Goal: Task Accomplishment & Management: Complete application form

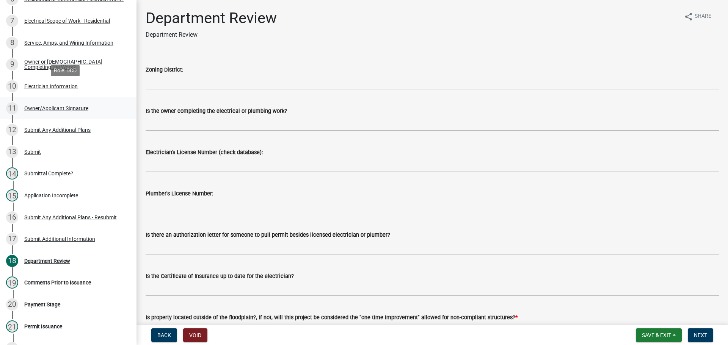
scroll to position [341, 0]
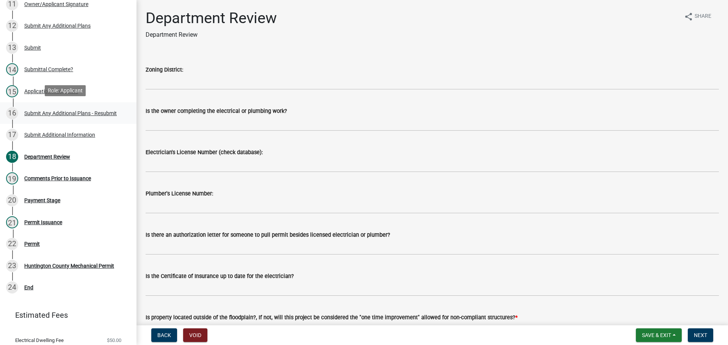
click at [39, 117] on div "16 Submit Any Additional Plans - Resubmit" at bounding box center [65, 113] width 118 height 12
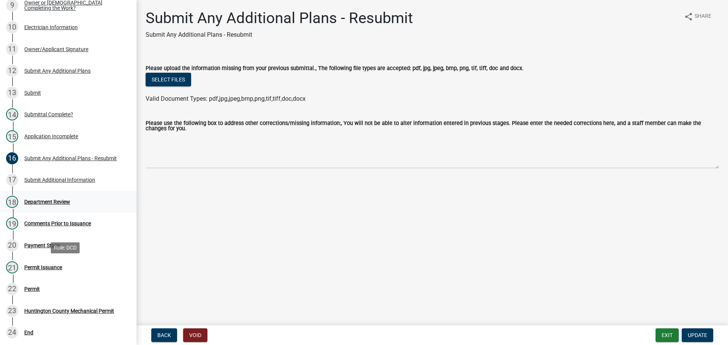
scroll to position [227, 0]
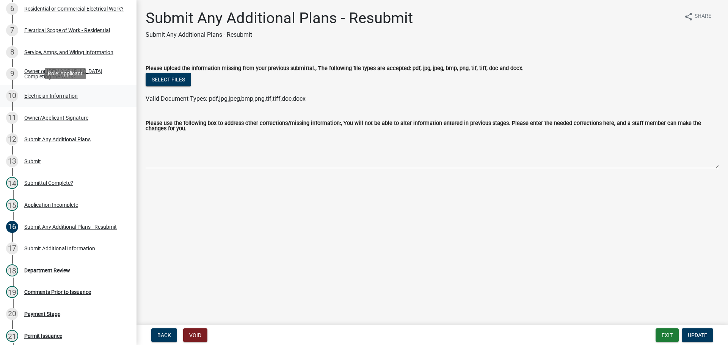
click at [36, 90] on div "10 Electrician Information" at bounding box center [65, 96] width 118 height 12
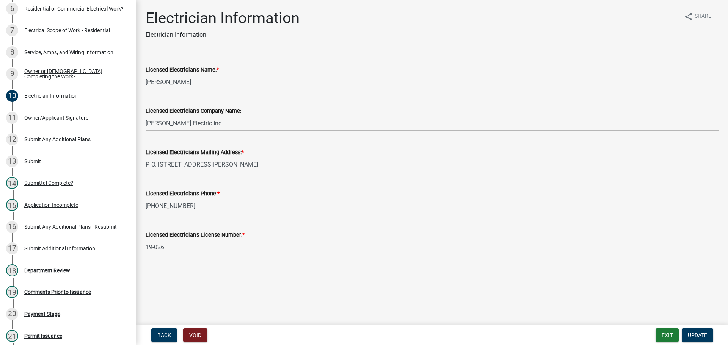
scroll to position [190, 0]
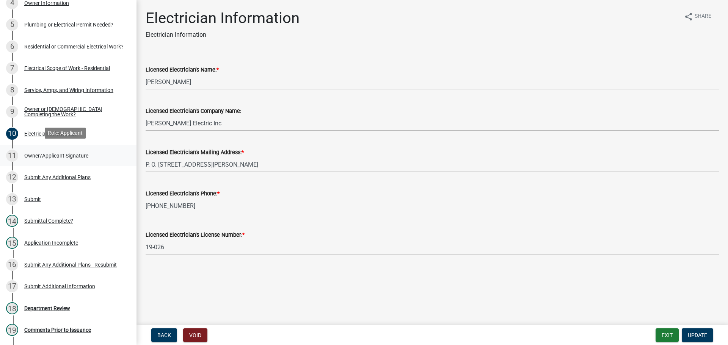
click at [46, 155] on div "Owner/Applicant Signature" at bounding box center [56, 155] width 64 height 5
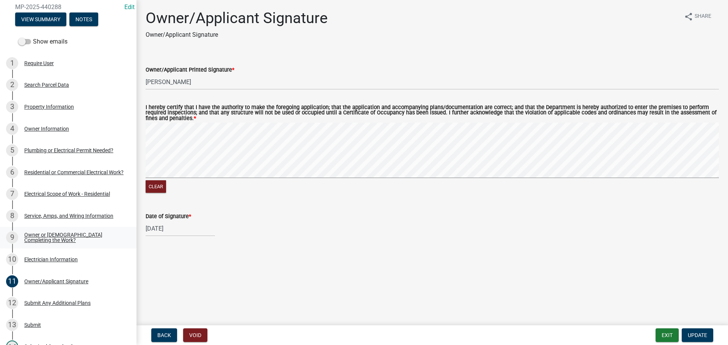
scroll to position [0, 0]
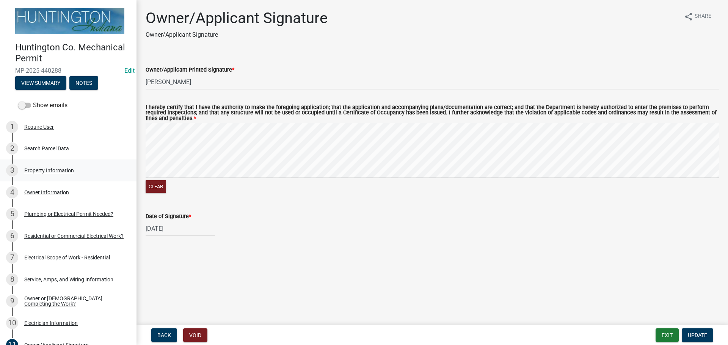
click at [34, 170] on div "Property Information" at bounding box center [49, 170] width 50 height 5
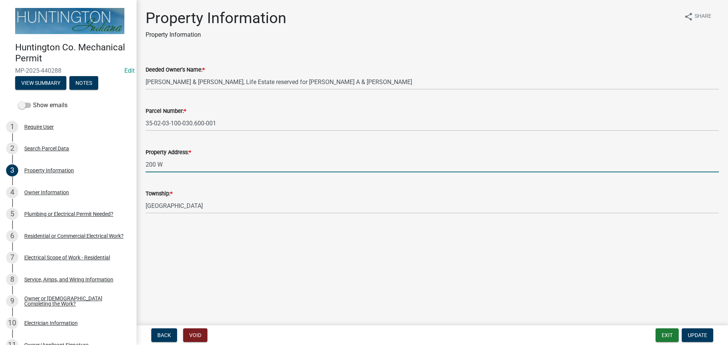
click at [146, 166] on input "200 W" at bounding box center [432, 165] width 573 height 16
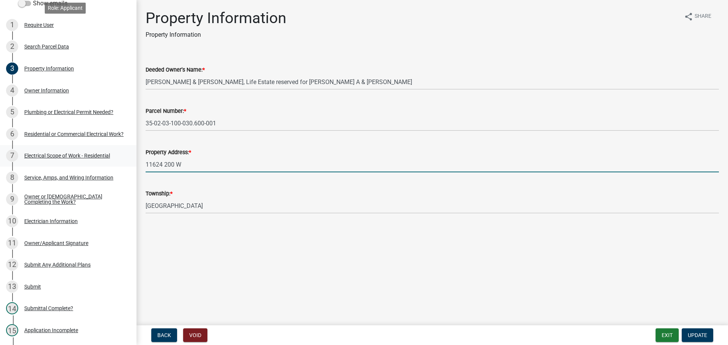
scroll to position [227, 0]
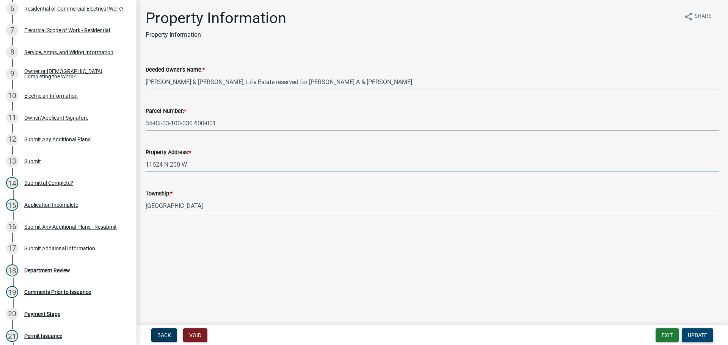
type input "11624 N 200 W"
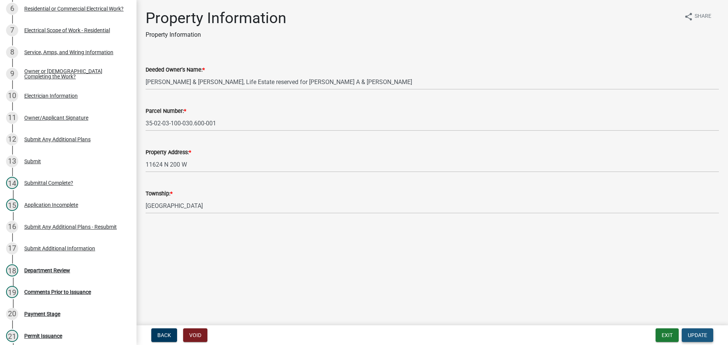
click at [690, 335] on span "Update" at bounding box center [697, 335] width 19 height 6
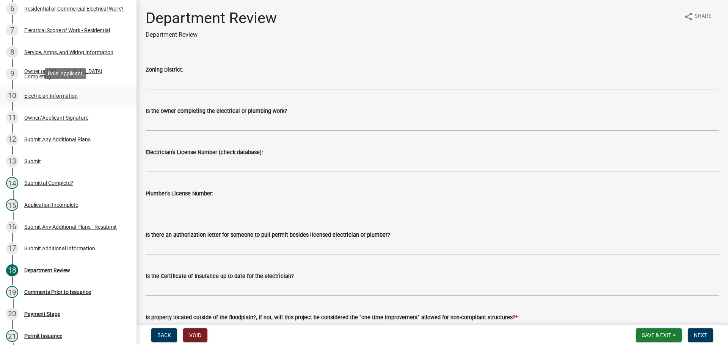
click at [31, 100] on div "10 Electrician Information" at bounding box center [65, 96] width 118 height 12
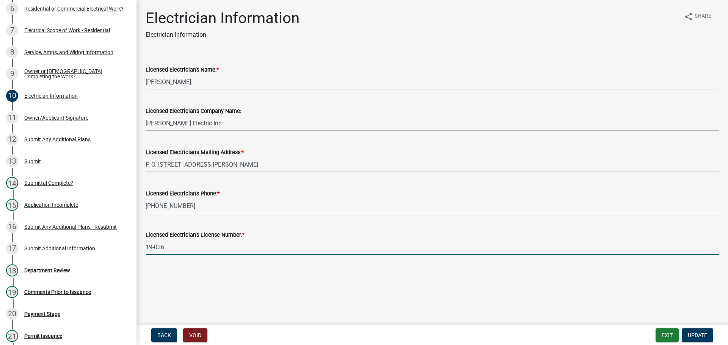
drag, startPoint x: 172, startPoint y: 249, endPoint x: 135, endPoint y: 244, distance: 38.2
click at [135, 244] on div "Huntington Co. Mechanical Permit MP-2025-440288 Edit View Summary Notes Show em…" at bounding box center [364, 172] width 728 height 345
paste input "25-159"
type input "25-159"
click at [707, 334] on span "Update" at bounding box center [697, 335] width 19 height 6
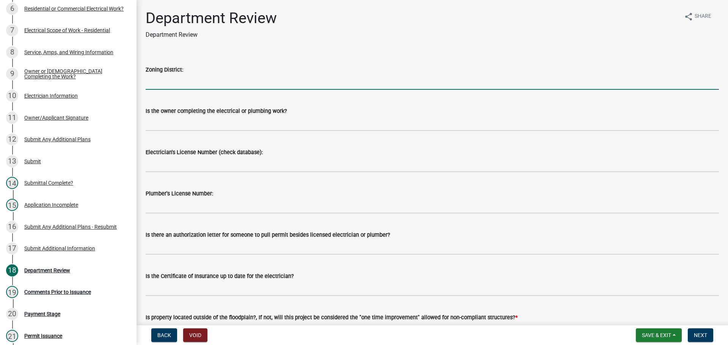
click at [178, 86] on input "Zoning District:" at bounding box center [432, 82] width 573 height 16
type input "Ag"
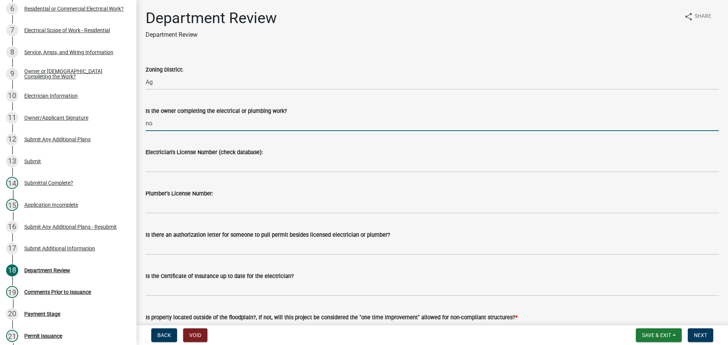
type input "no"
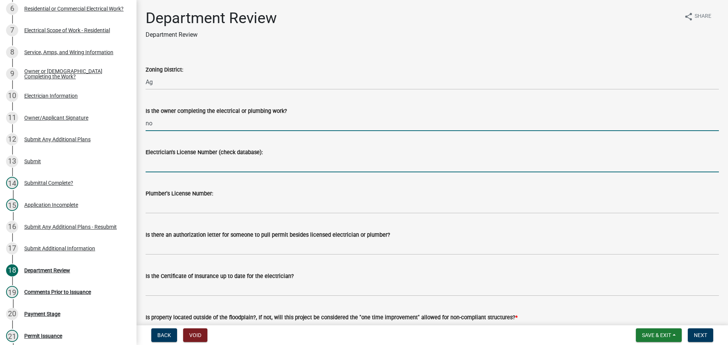
click at [172, 170] on input "Electrician's License Number (check database):" at bounding box center [432, 165] width 573 height 16
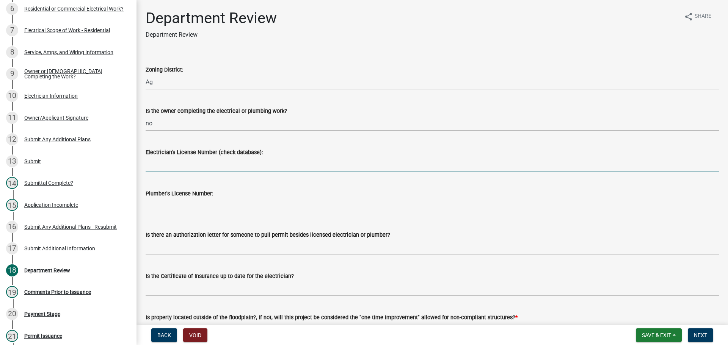
paste input "25-159"
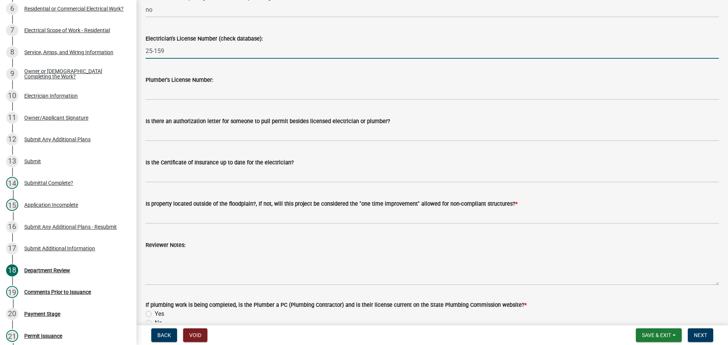
type input "25-159"
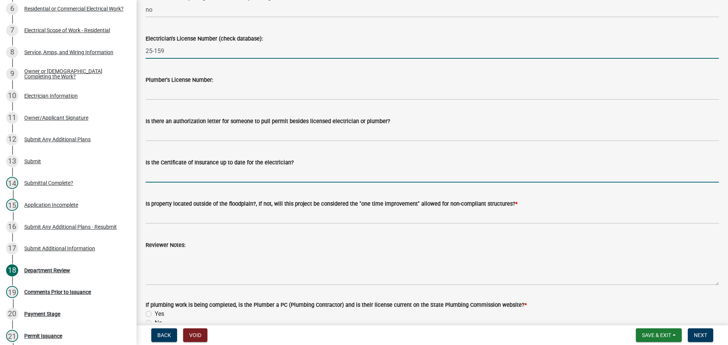
drag, startPoint x: 167, startPoint y: 167, endPoint x: 169, endPoint y: 174, distance: 7.2
click at [167, 167] on input "Is the Certificate of Insurance up to date for the electrician?" at bounding box center [432, 175] width 573 height 16
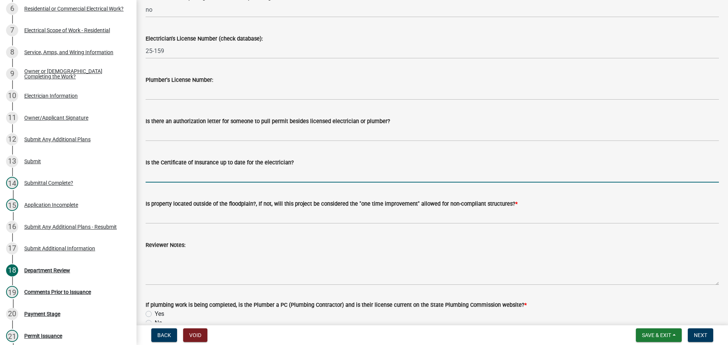
type input "yes"
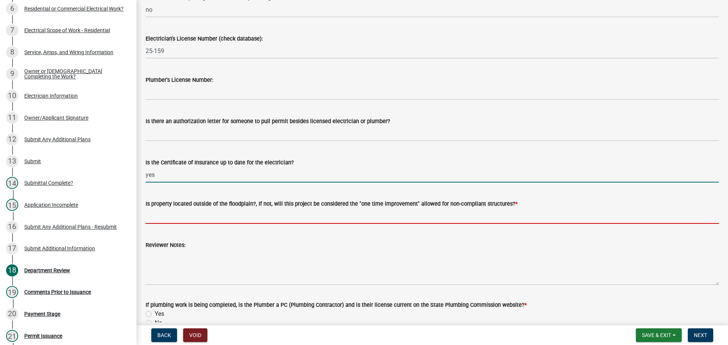
click at [182, 210] on input "Is property located outside of the floodplain?, If not, will this project be co…" at bounding box center [432, 216] width 573 height 16
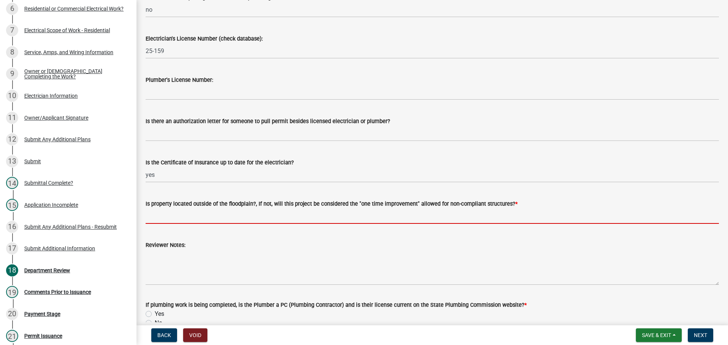
type input "yes"
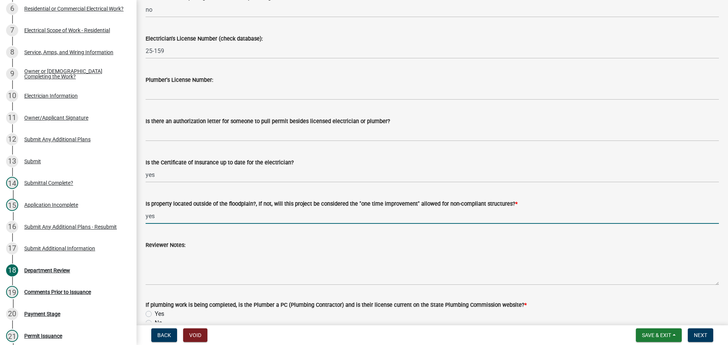
scroll to position [165, 0]
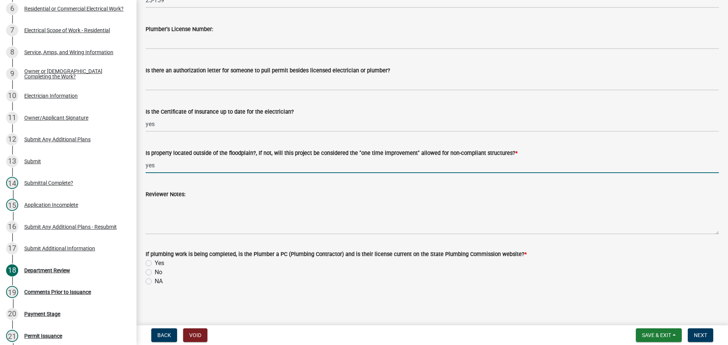
click at [144, 282] on div "If plumbing work is being completed, is the Plumber a PC (Plumbing Contractor) …" at bounding box center [432, 263] width 585 height 45
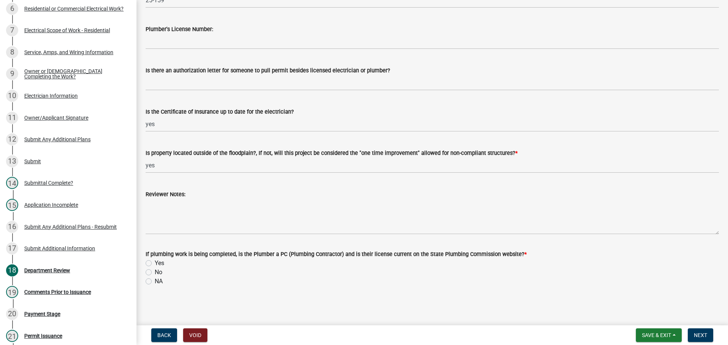
click at [155, 283] on label "NA" at bounding box center [159, 281] width 8 height 9
click at [155, 282] on input "NA" at bounding box center [157, 279] width 5 height 5
radio input "true"
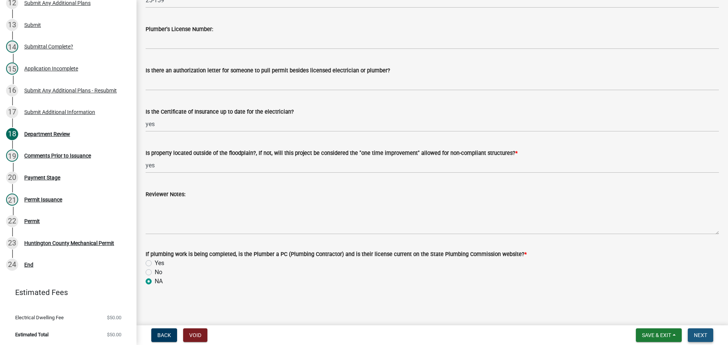
click at [688, 333] on button "Next" at bounding box center [700, 336] width 25 height 14
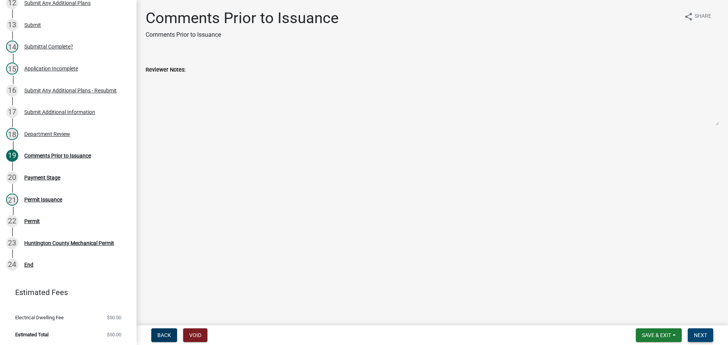
click at [688, 333] on button "Next" at bounding box center [700, 336] width 25 height 14
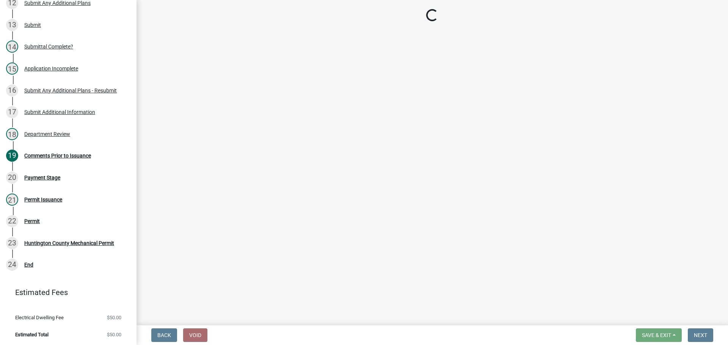
select select "3: 3"
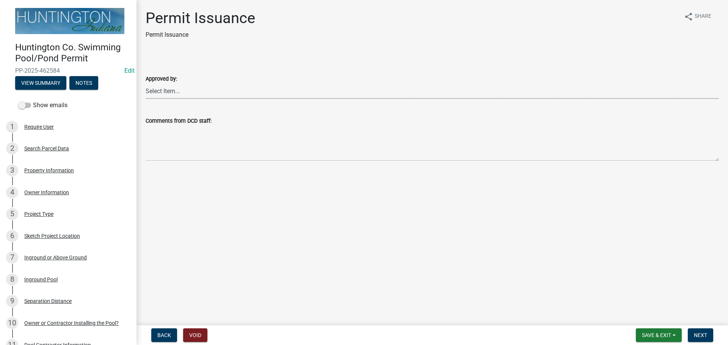
drag, startPoint x: 187, startPoint y: 85, endPoint x: 181, endPoint y: 97, distance: 13.4
click at [187, 85] on select "Select Item... Kim Hostetler Greg Ricker Jessica Beal Laci Langston" at bounding box center [432, 91] width 573 height 16
click at [146, 83] on select "Select Item... Kim Hostetler Greg Ricker Jessica Beal Laci Langston" at bounding box center [432, 91] width 573 height 16
select select "d4cbab5d-e339-4bd4-9350-e299984f52ee"
click at [360, 248] on span "Next" at bounding box center [700, 335] width 13 height 6
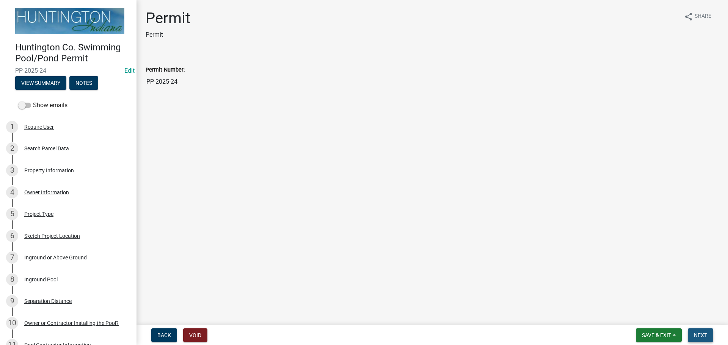
click at [360, 248] on span "Next" at bounding box center [700, 335] width 13 height 6
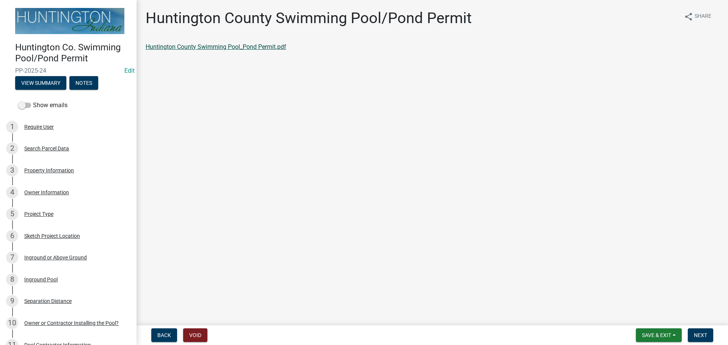
click at [173, 46] on link "Huntington County Swimming Pool_Pond Permit.pdf" at bounding box center [216, 46] width 141 height 7
click at [360, 248] on nav "Back Void Save & Exit Save Save & Exit Next" at bounding box center [431, 336] width 591 height 20
click at [360, 248] on span "Next" at bounding box center [700, 335] width 13 height 6
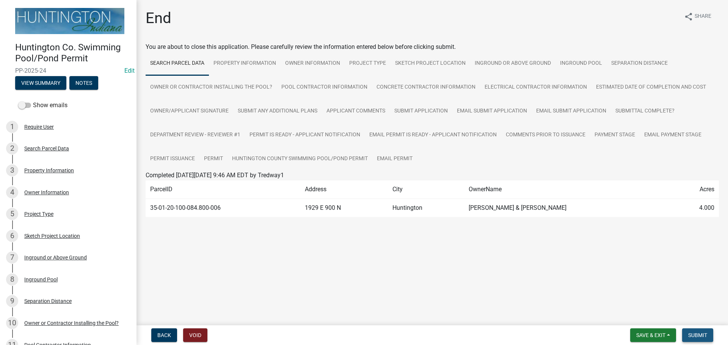
click at [360, 248] on span "Submit" at bounding box center [697, 335] width 19 height 6
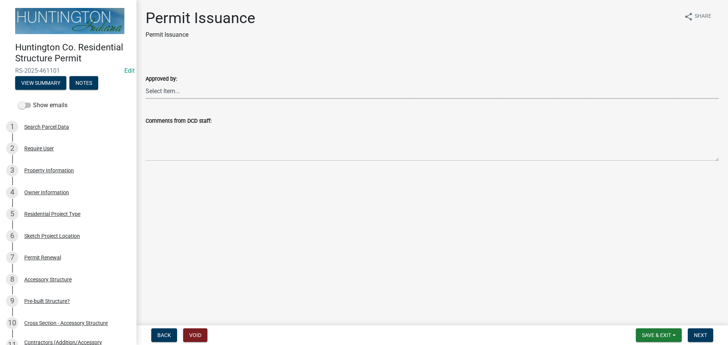
click at [155, 87] on select "Select Item... Kim Hostetler Greg Ricker Jessica Beal Laci Langston" at bounding box center [432, 91] width 573 height 16
click at [146, 83] on select "Select Item... Kim Hostetler Greg Ricker Jessica Beal Laci Langston" at bounding box center [432, 91] width 573 height 16
select select "cc8bb435-ea07-44aa-b5a4-aff1abb1e5ec"
click at [696, 337] on span "Next" at bounding box center [700, 335] width 13 height 6
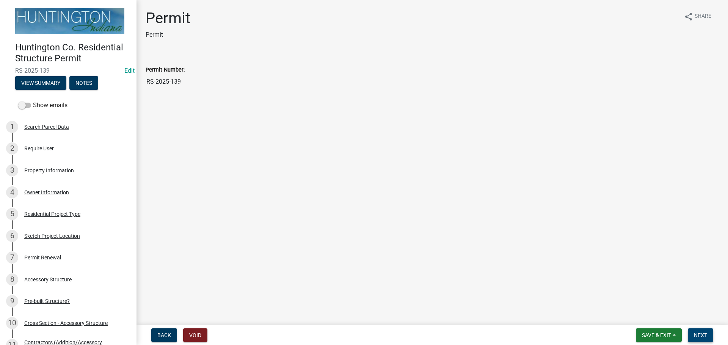
click at [707, 331] on button "Next" at bounding box center [700, 336] width 25 height 14
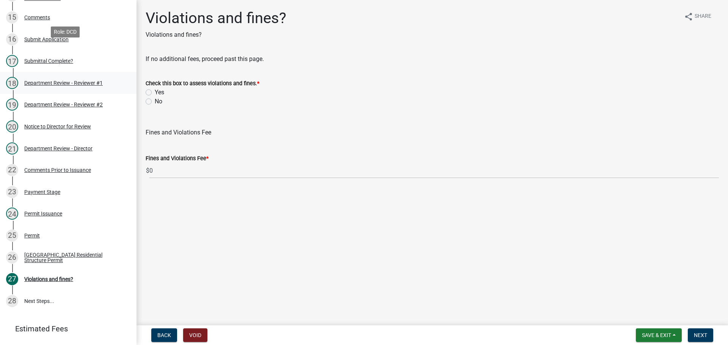
scroll to position [451, 0]
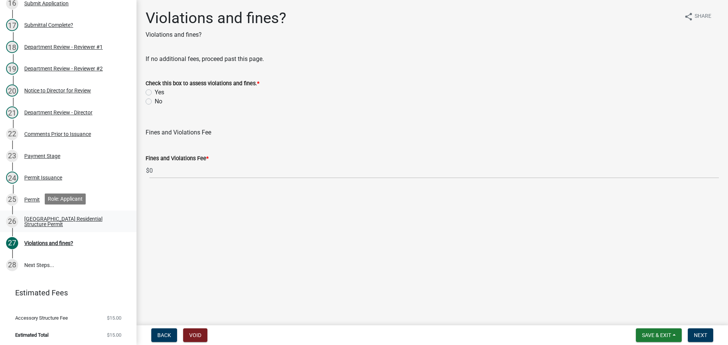
click at [47, 221] on div "[GEOGRAPHIC_DATA] Residential Structure Permit" at bounding box center [74, 221] width 100 height 11
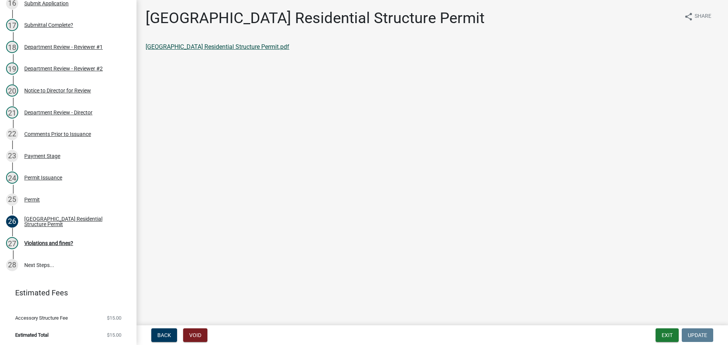
click at [201, 43] on link "Huntington County Residential Structure Permit.pdf" at bounding box center [218, 46] width 144 height 7
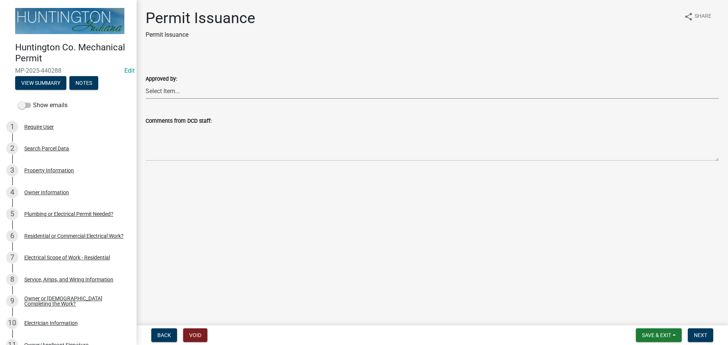
click at [161, 92] on select "Select Item... [PERSON_NAME] [PERSON_NAME] [PERSON_NAME] [PERSON_NAME]" at bounding box center [432, 91] width 573 height 16
click at [146, 83] on select "Select Item... [PERSON_NAME] [PERSON_NAME] [PERSON_NAME] [PERSON_NAME]" at bounding box center [432, 91] width 573 height 16
select select "0ac14b4a-58a8-44ed-8576-6ffdb9d3932f"
click at [708, 333] on button "Next" at bounding box center [700, 336] width 25 height 14
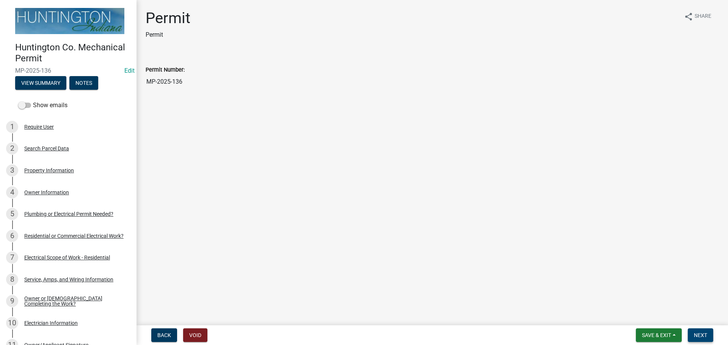
click at [705, 329] on button "Next" at bounding box center [700, 336] width 25 height 14
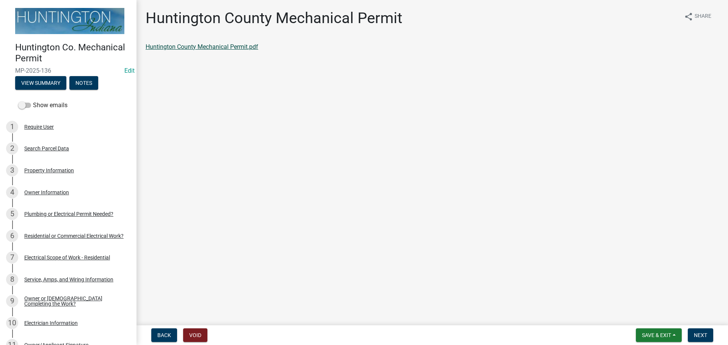
click at [218, 44] on link "Huntington County Mechanical Permit.pdf" at bounding box center [202, 46] width 113 height 7
click at [710, 340] on button "Next" at bounding box center [700, 336] width 25 height 14
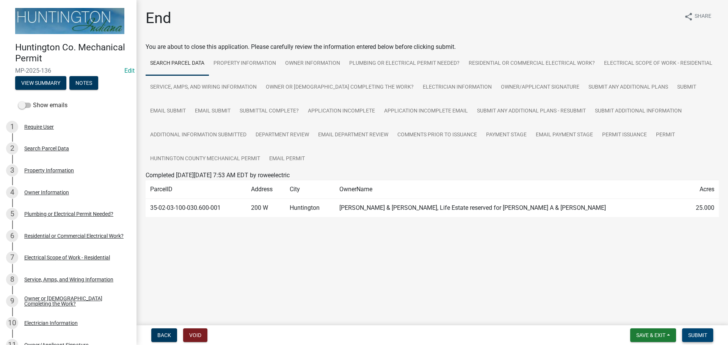
click at [707, 333] on button "Submit" at bounding box center [697, 336] width 31 height 14
